Goal: Task Accomplishment & Management: Use online tool/utility

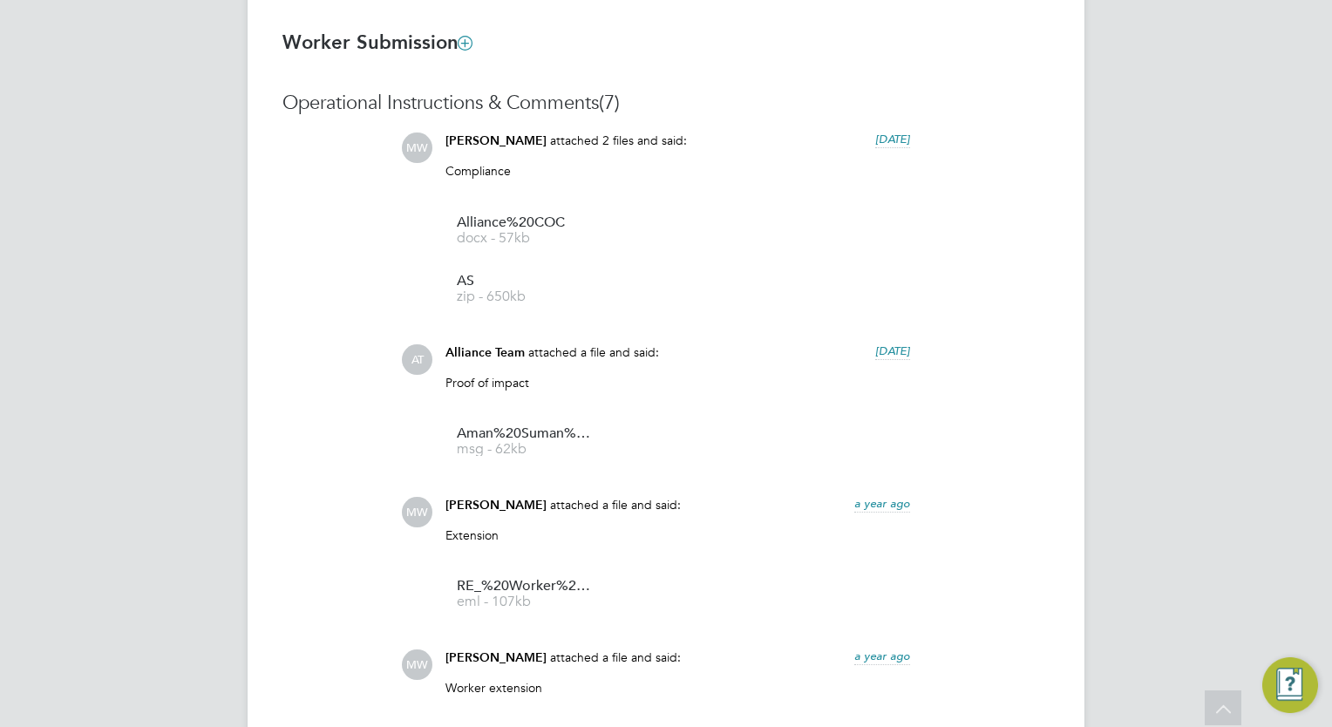
click at [91, 328] on div "AT Alliance Team Notifications 20 Applications: Network Team Members Businesses…" at bounding box center [666, 58] width 1332 height 2731
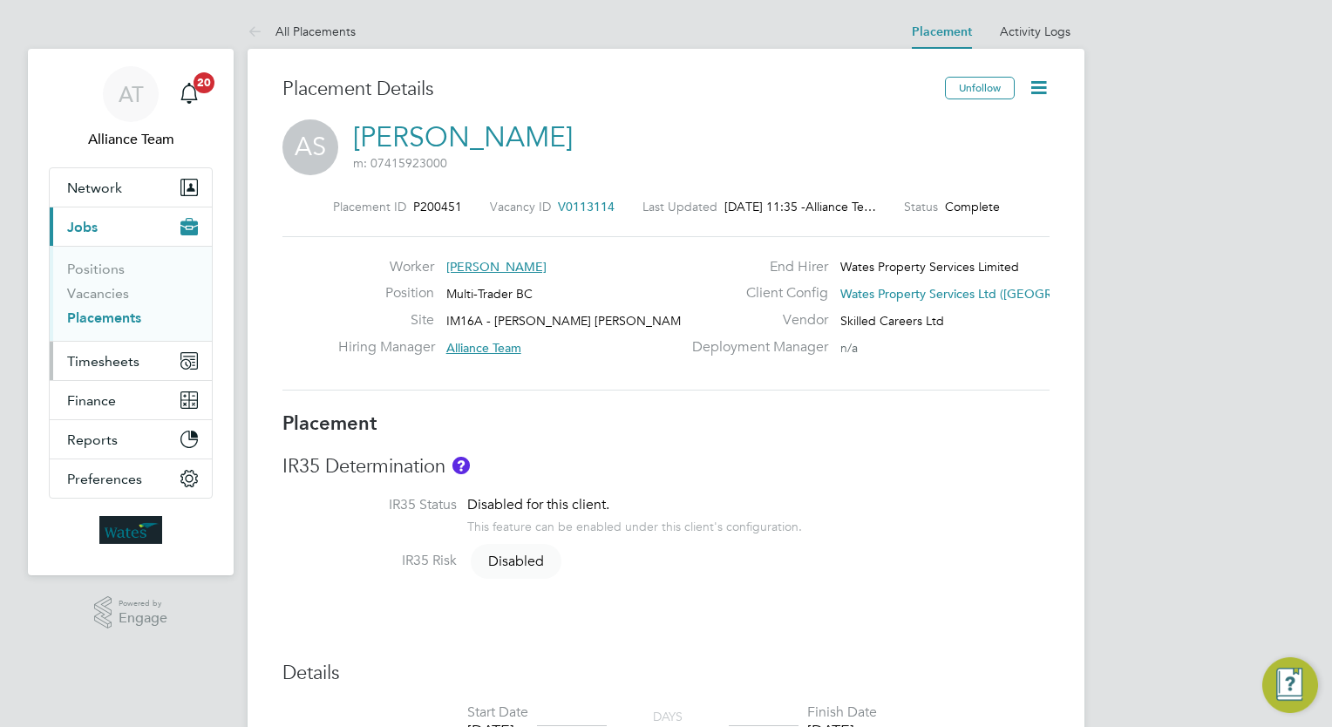
click at [97, 350] on button "Timesheets" at bounding box center [131, 361] width 162 height 38
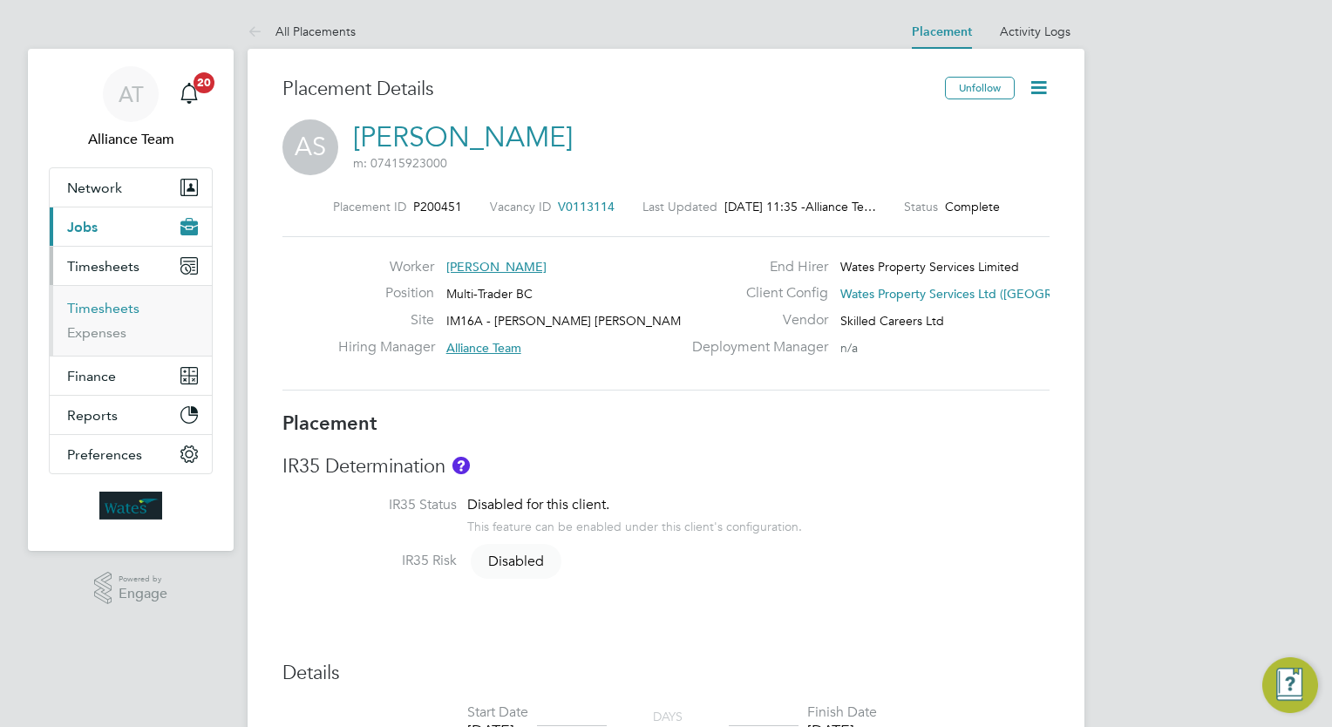
click at [115, 304] on link "Timesheets" at bounding box center [103, 308] width 72 height 17
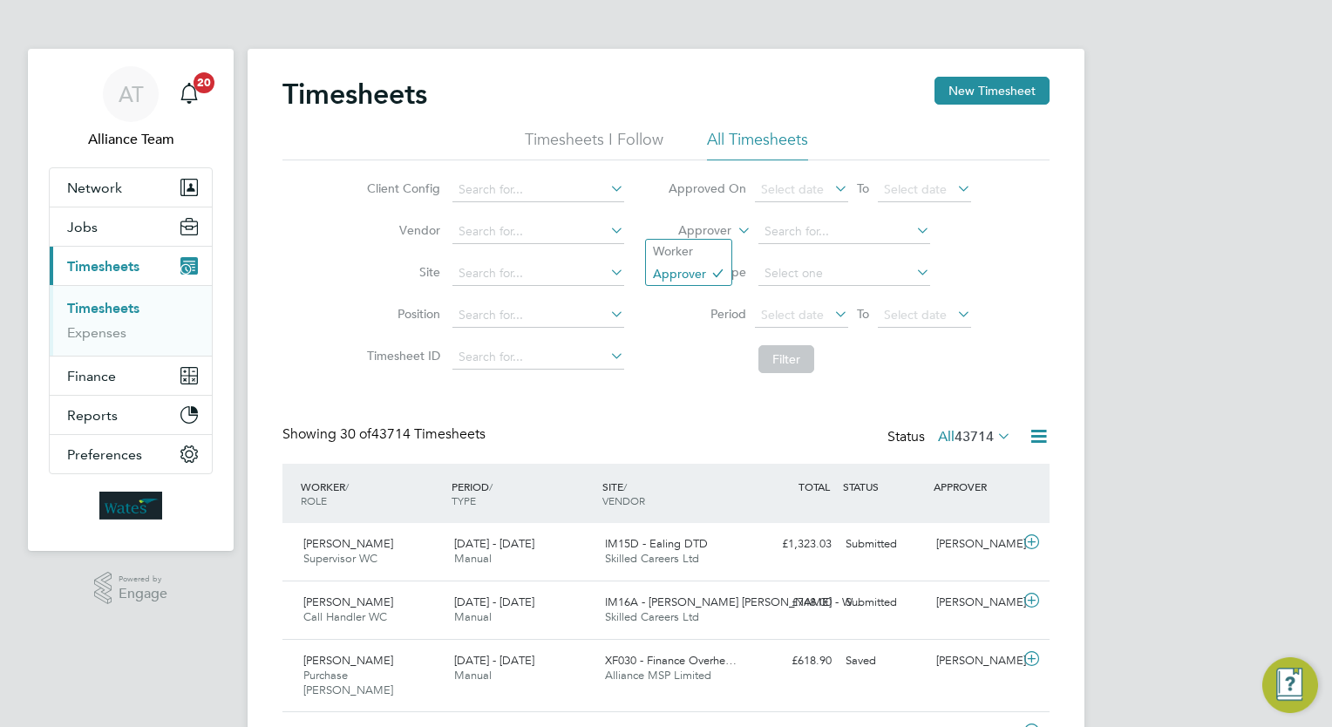
scroll to position [8, 9]
click at [710, 225] on label "Approver" at bounding box center [692, 230] width 78 height 17
click at [709, 246] on li "Worker" at bounding box center [688, 251] width 85 height 23
click at [860, 228] on input at bounding box center [844, 232] width 172 height 24
click at [858, 252] on li "[PERSON_NAME] k" at bounding box center [843, 255] width 173 height 24
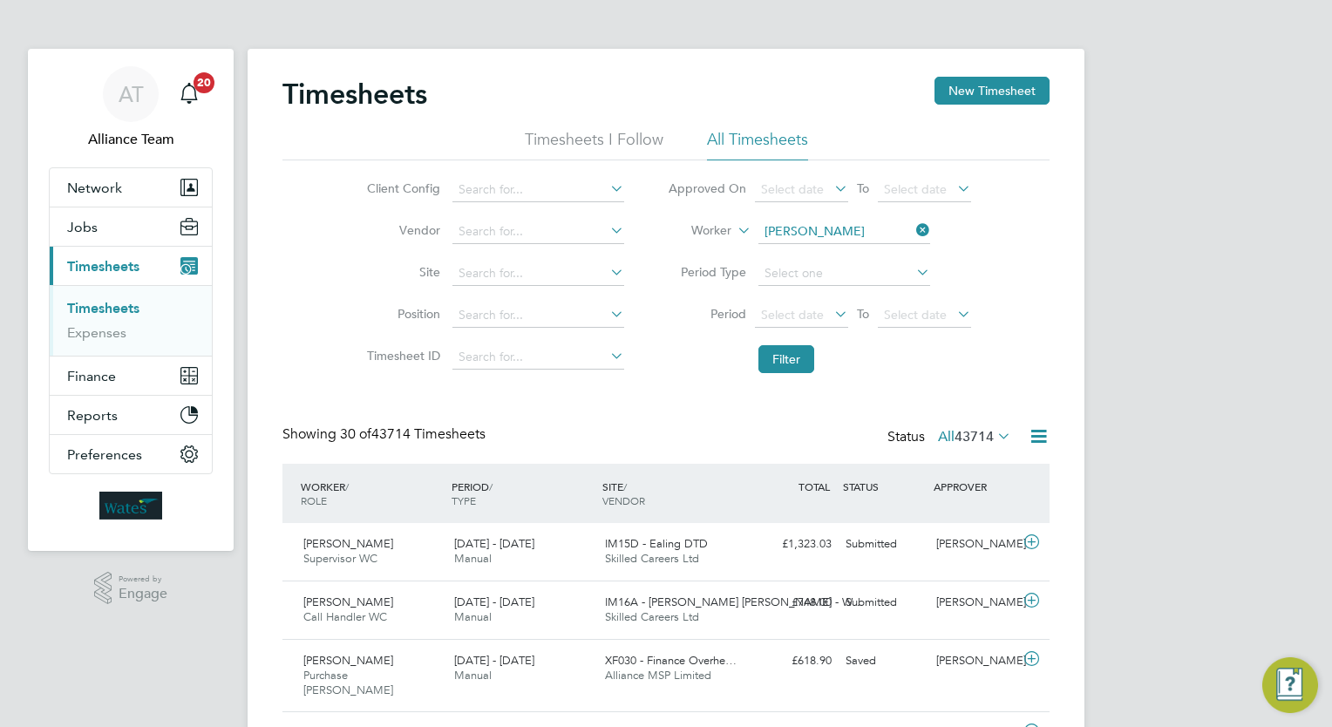
type input "[PERSON_NAME]"
click at [784, 351] on button "Filter" at bounding box center [786, 359] width 56 height 28
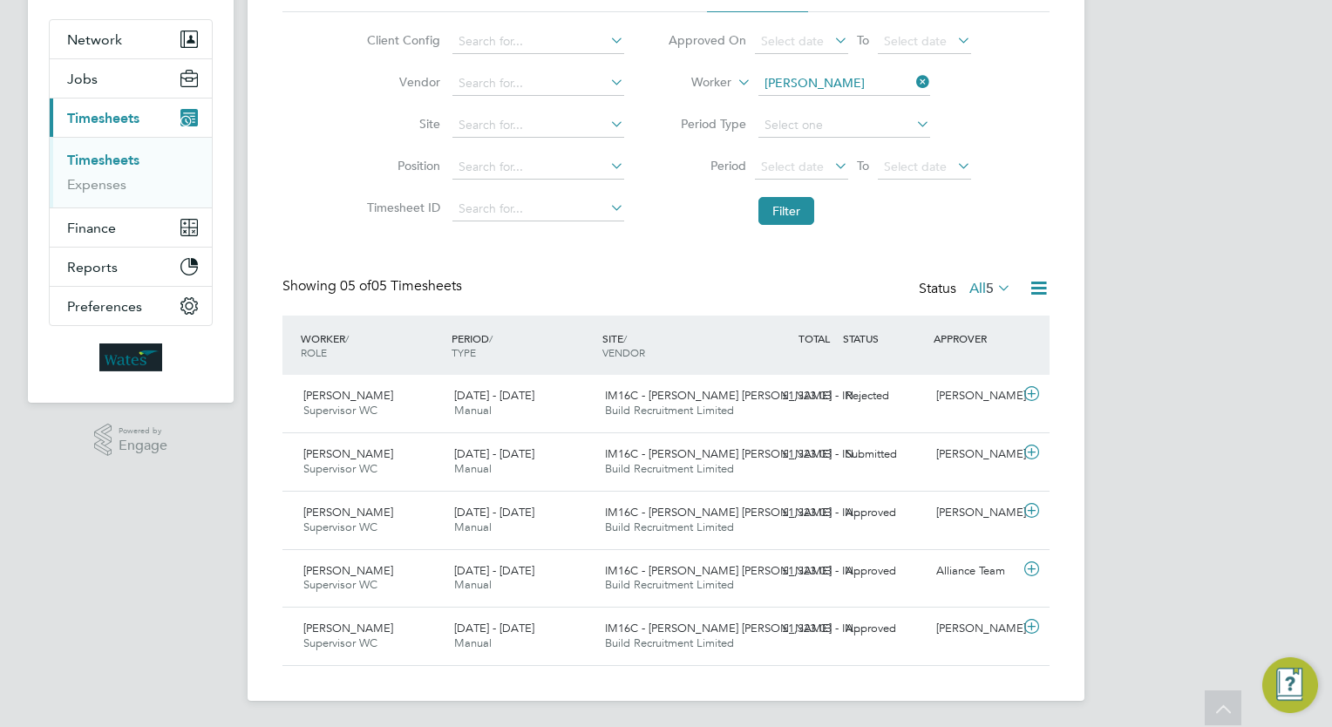
click at [1304, 407] on div "AT Alliance Team Notifications 20 Applications: Network Team Members Businesses…" at bounding box center [666, 290] width 1332 height 877
drag, startPoint x: 959, startPoint y: 407, endPoint x: 934, endPoint y: 407, distance: 24.4
click at [934, 407] on div "[PERSON_NAME]" at bounding box center [974, 396] width 91 height 29
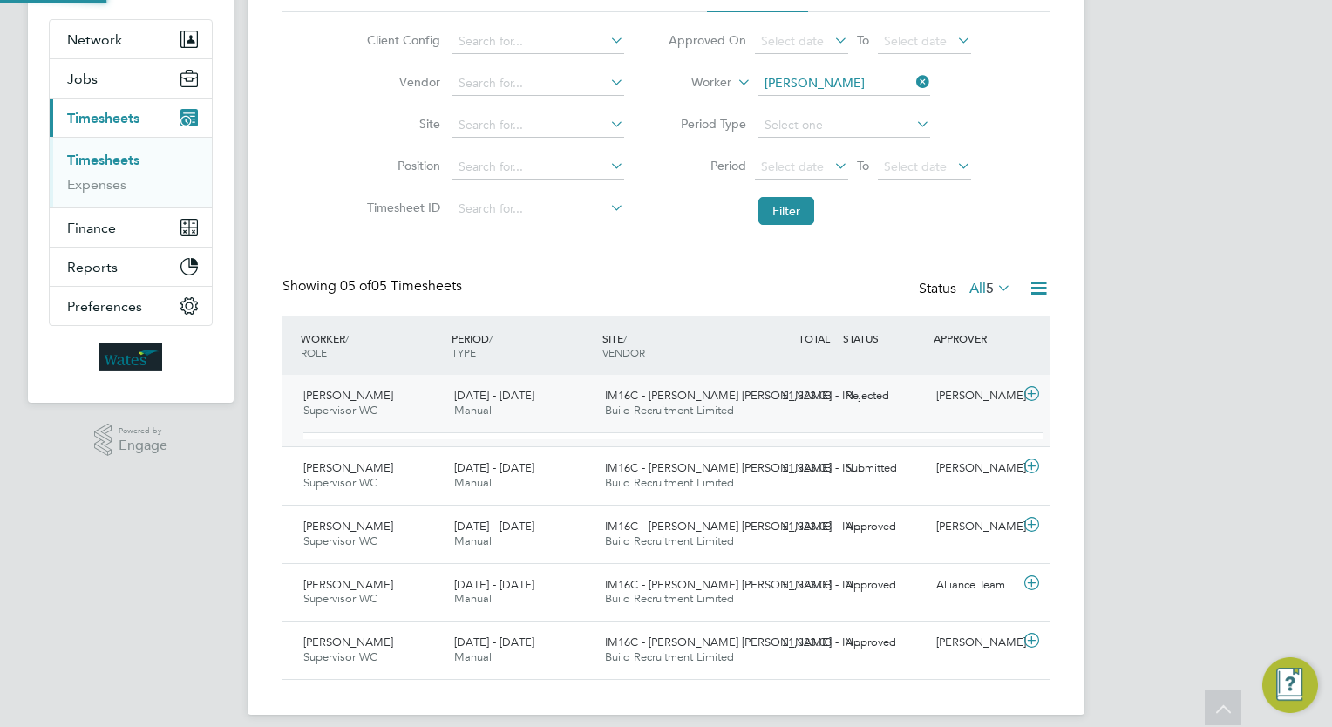
scroll to position [29, 169]
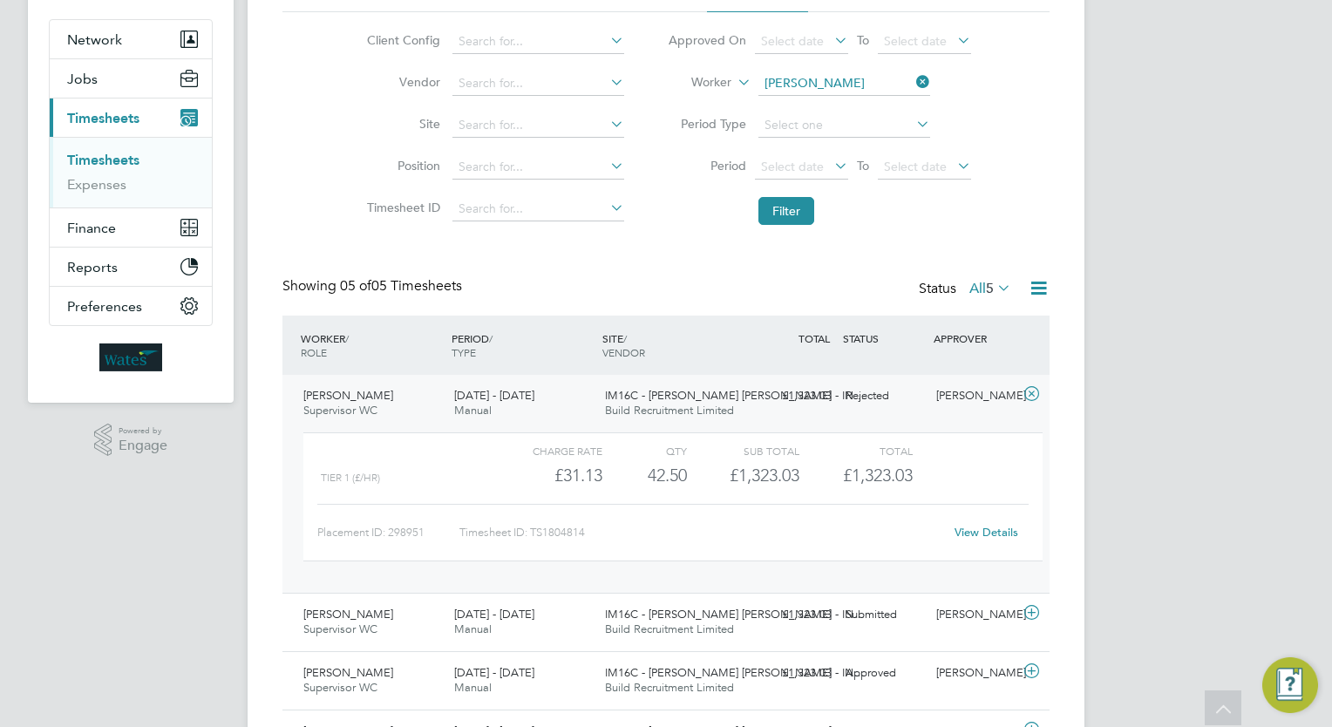
click at [1173, 410] on div "AT Alliance Team Notifications 20 Applications: Network Team Members Businesses…" at bounding box center [666, 370] width 1332 height 1037
click at [939, 406] on div "[PERSON_NAME]" at bounding box center [974, 396] width 91 height 29
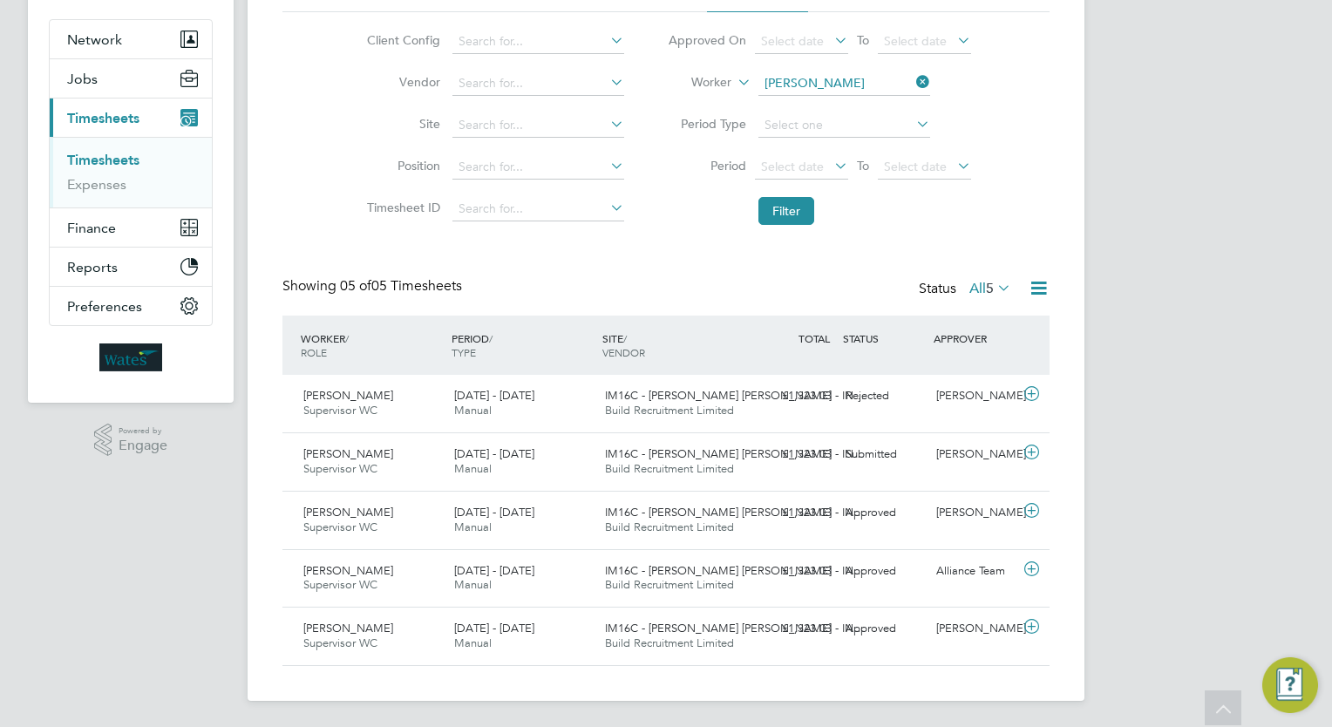
click at [1172, 385] on div "AT Alliance Team Notifications 20 Applications: Network Team Members Businesses…" at bounding box center [666, 290] width 1332 height 877
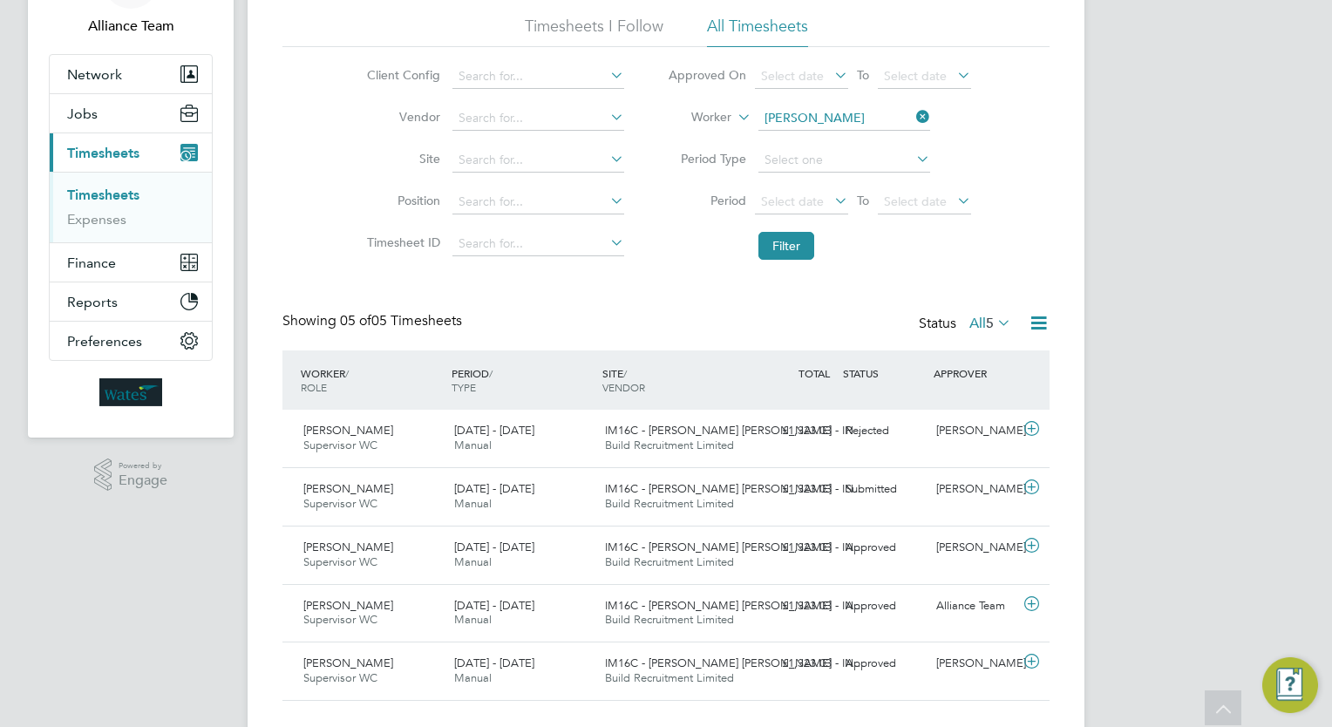
scroll to position [0, 0]
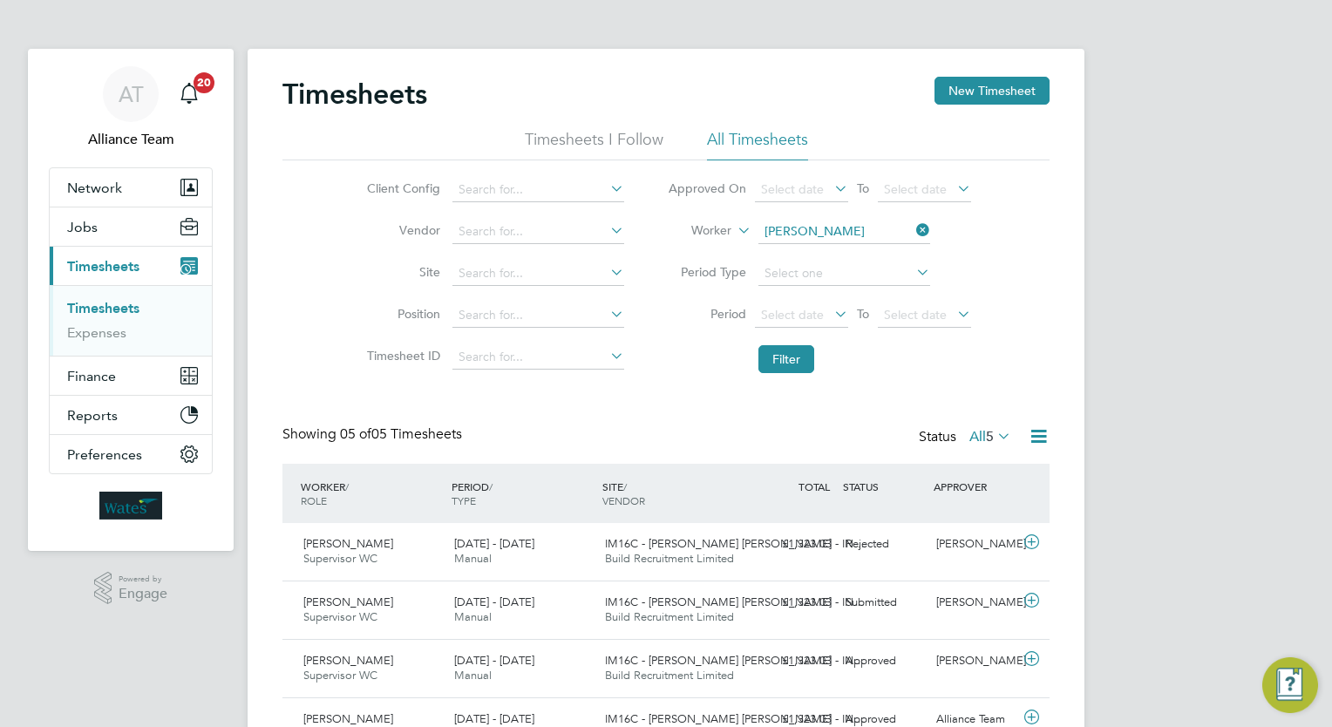
click at [676, 412] on div "Timesheets New Timesheet Timesheets I Follow All Timesheets Client Config Vendo…" at bounding box center [665, 445] width 767 height 737
click at [1161, 265] on div "AT Alliance Team Notifications 20 Applications: Network Team Members Businesses…" at bounding box center [666, 438] width 1332 height 877
click at [1265, 267] on div "AT Alliance Team Notifications 20 Applications: Network Team Members Businesses…" at bounding box center [666, 438] width 1332 height 877
